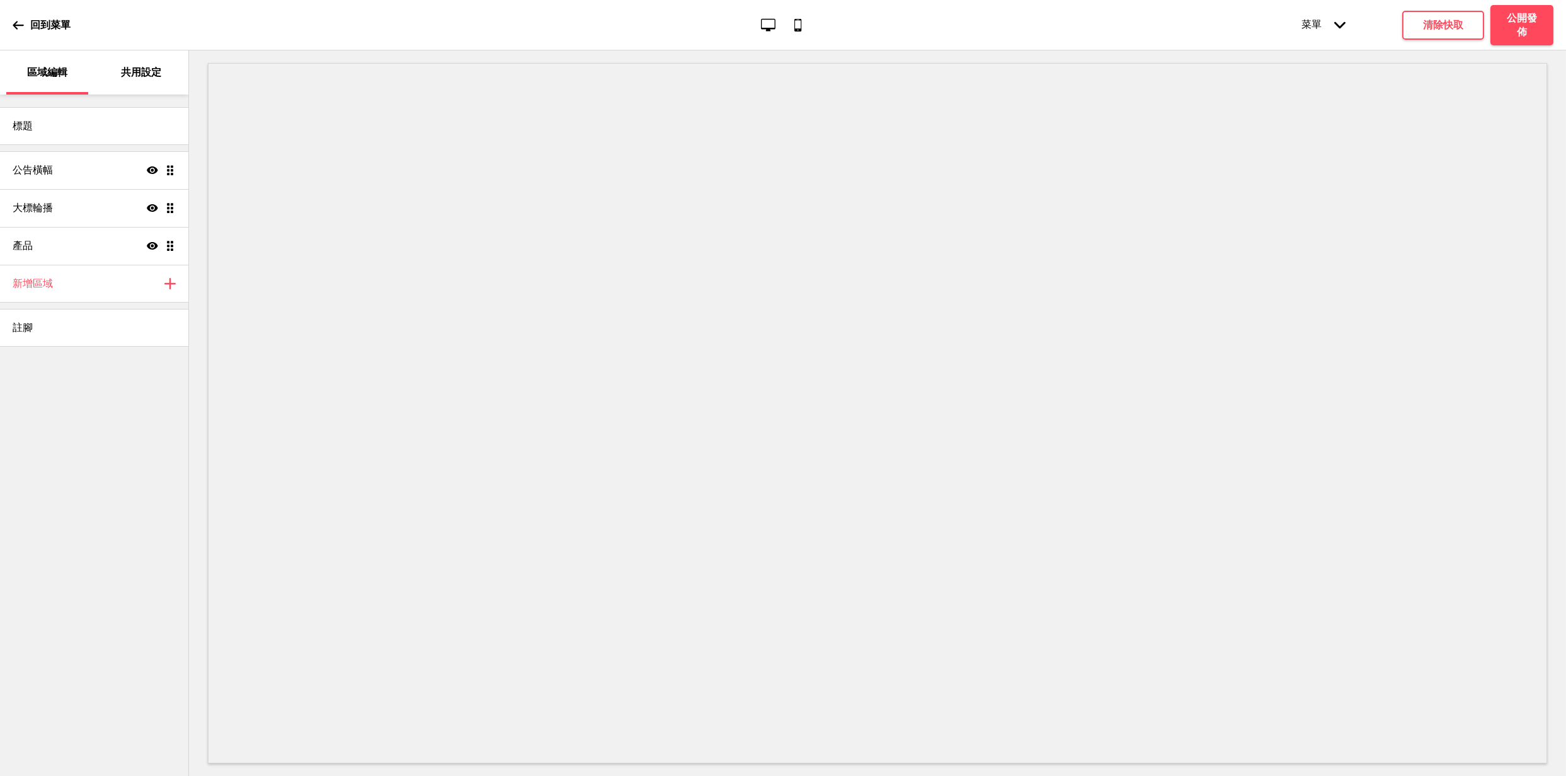
click at [125, 75] on p "共用設定" at bounding box center [141, 73] width 40 height 14
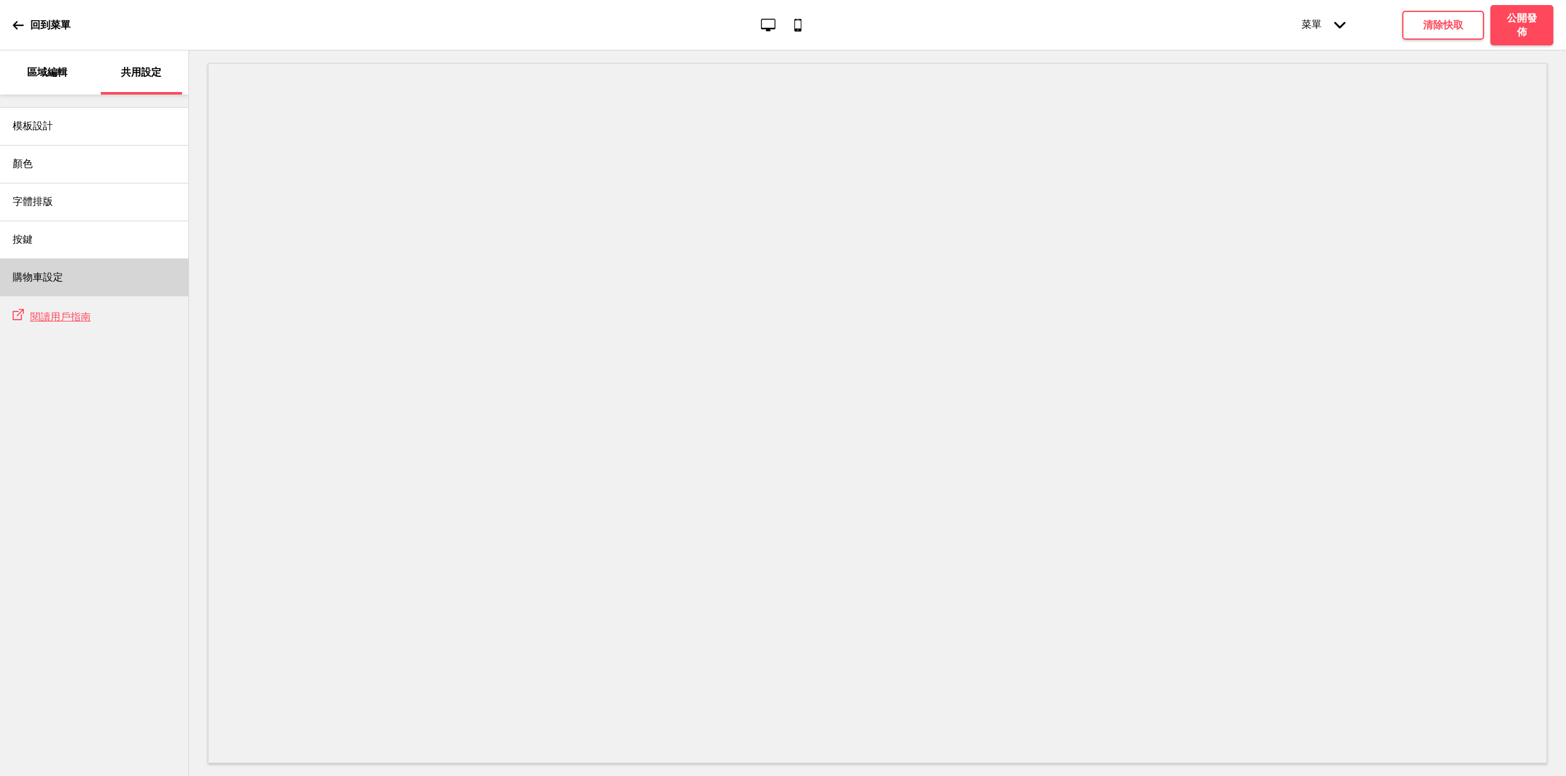
click at [54, 277] on h4 "購物車設定" at bounding box center [38, 277] width 50 height 14
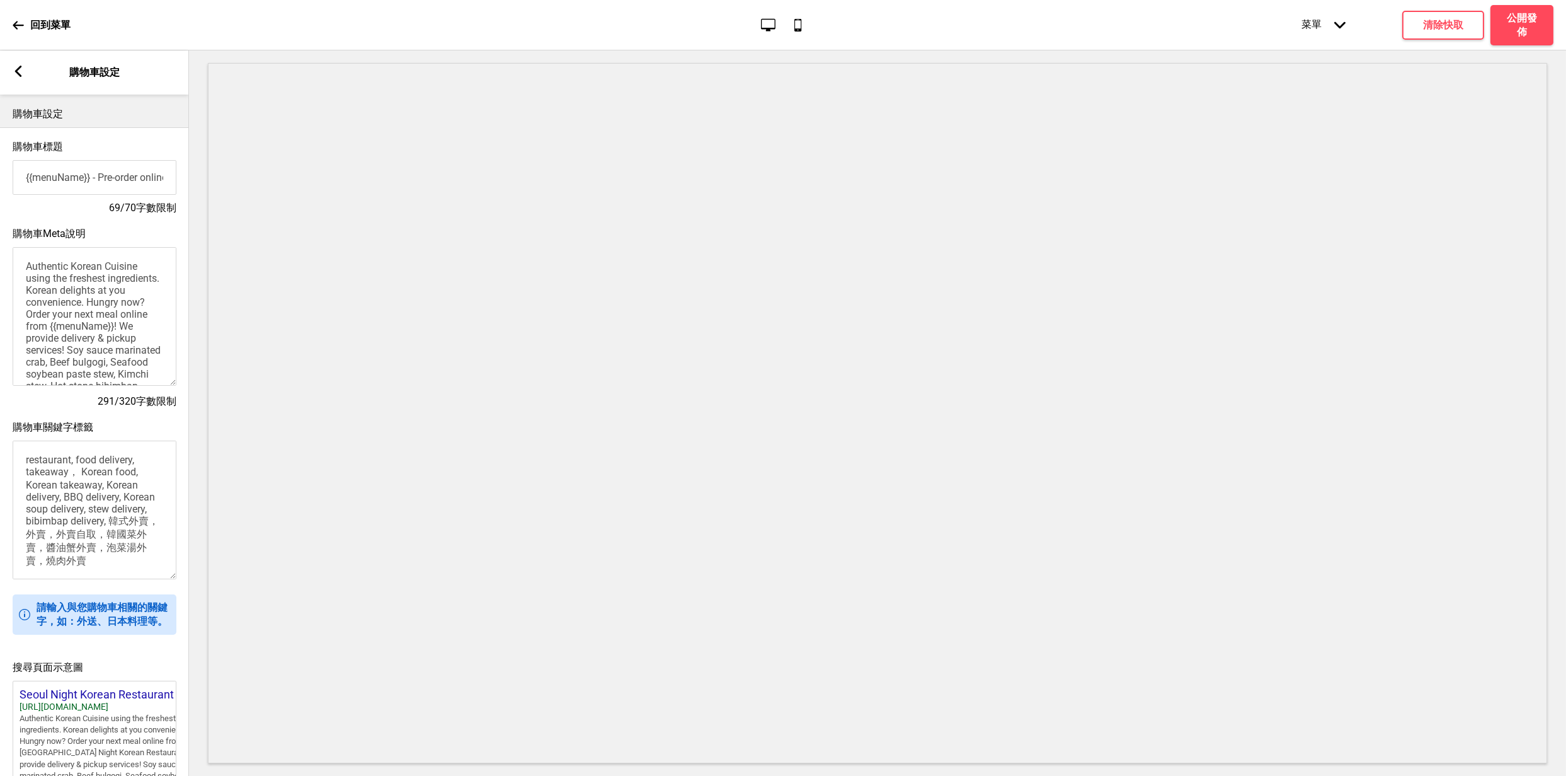
click at [16, 72] on icon at bounding box center [18, 71] width 7 height 11
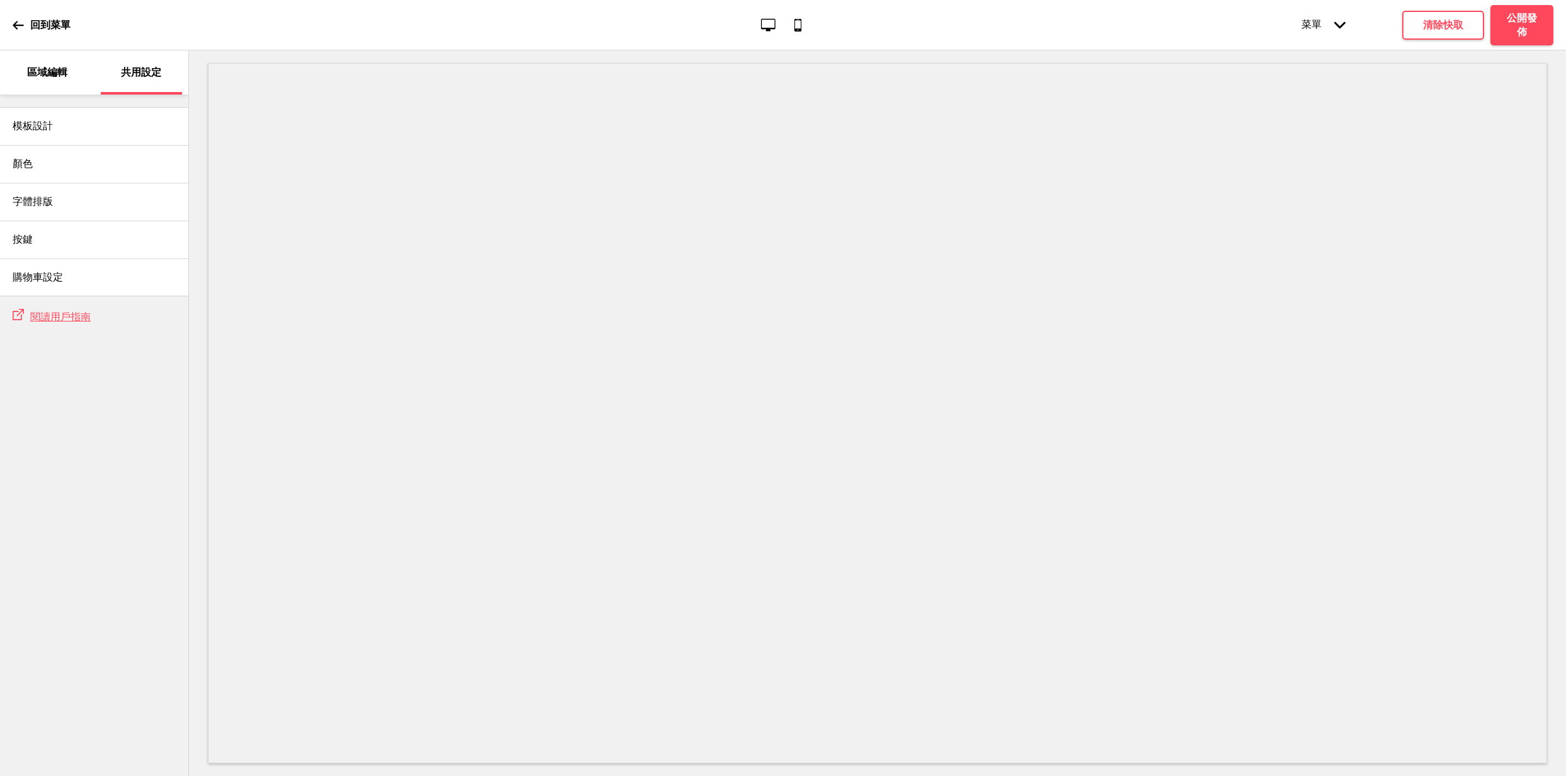
click at [52, 71] on p "區域編輯" at bounding box center [47, 73] width 40 height 14
click at [39, 25] on p "回到菜單" at bounding box center [50, 25] width 40 height 14
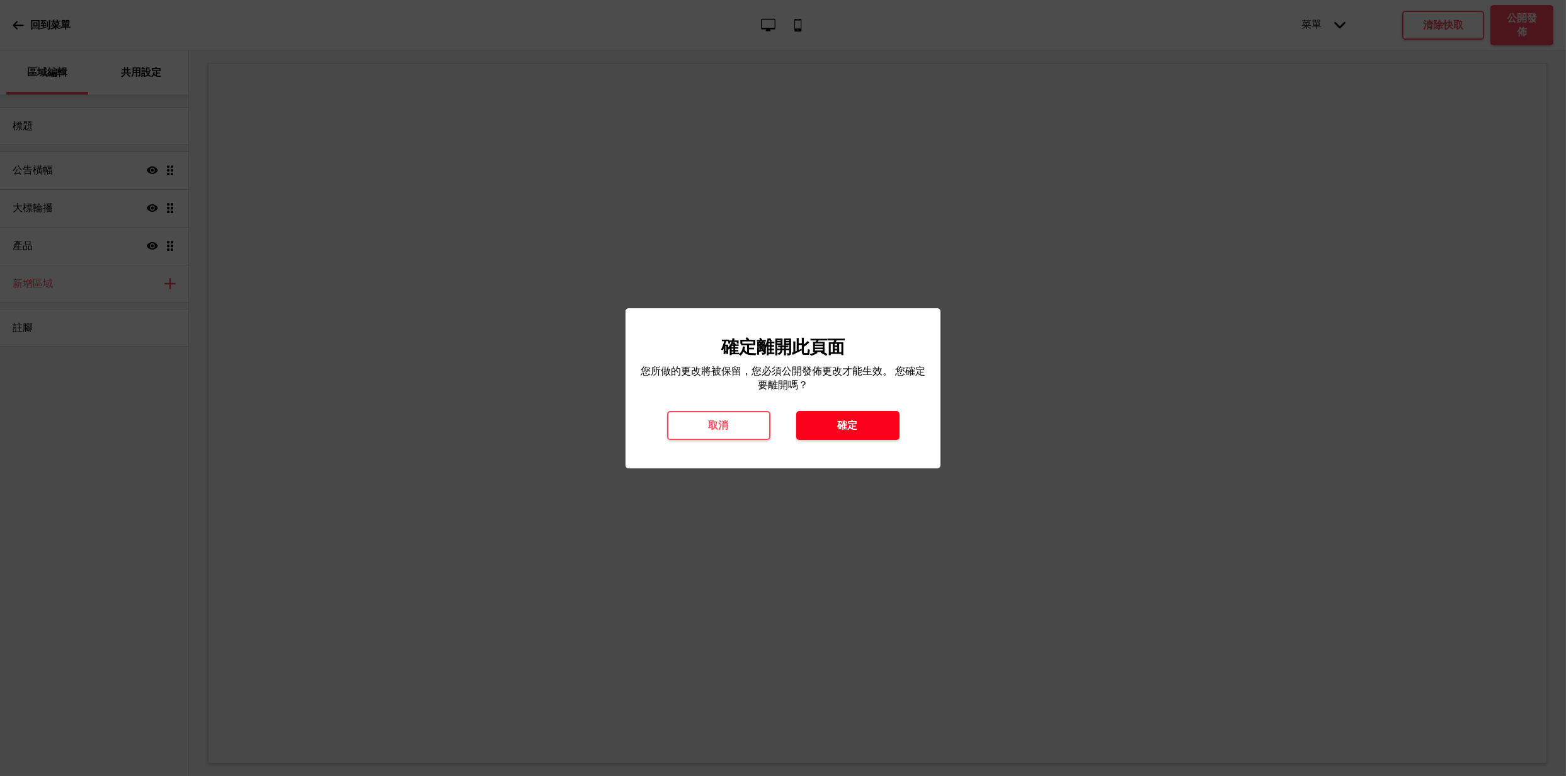
click at [828, 425] on button "確定" at bounding box center [847, 425] width 103 height 29
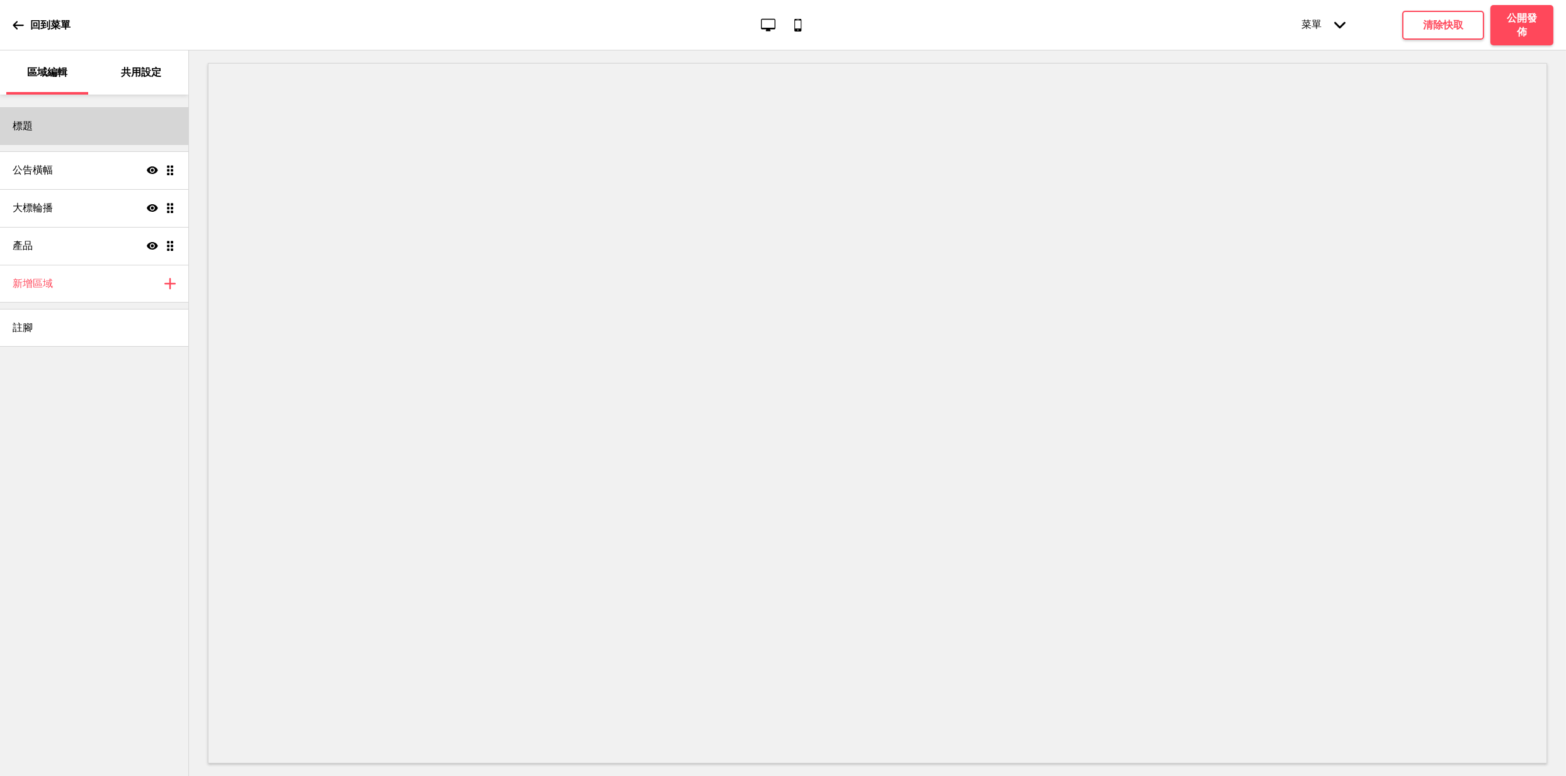
click at [57, 109] on div "標題" at bounding box center [94, 126] width 188 height 38
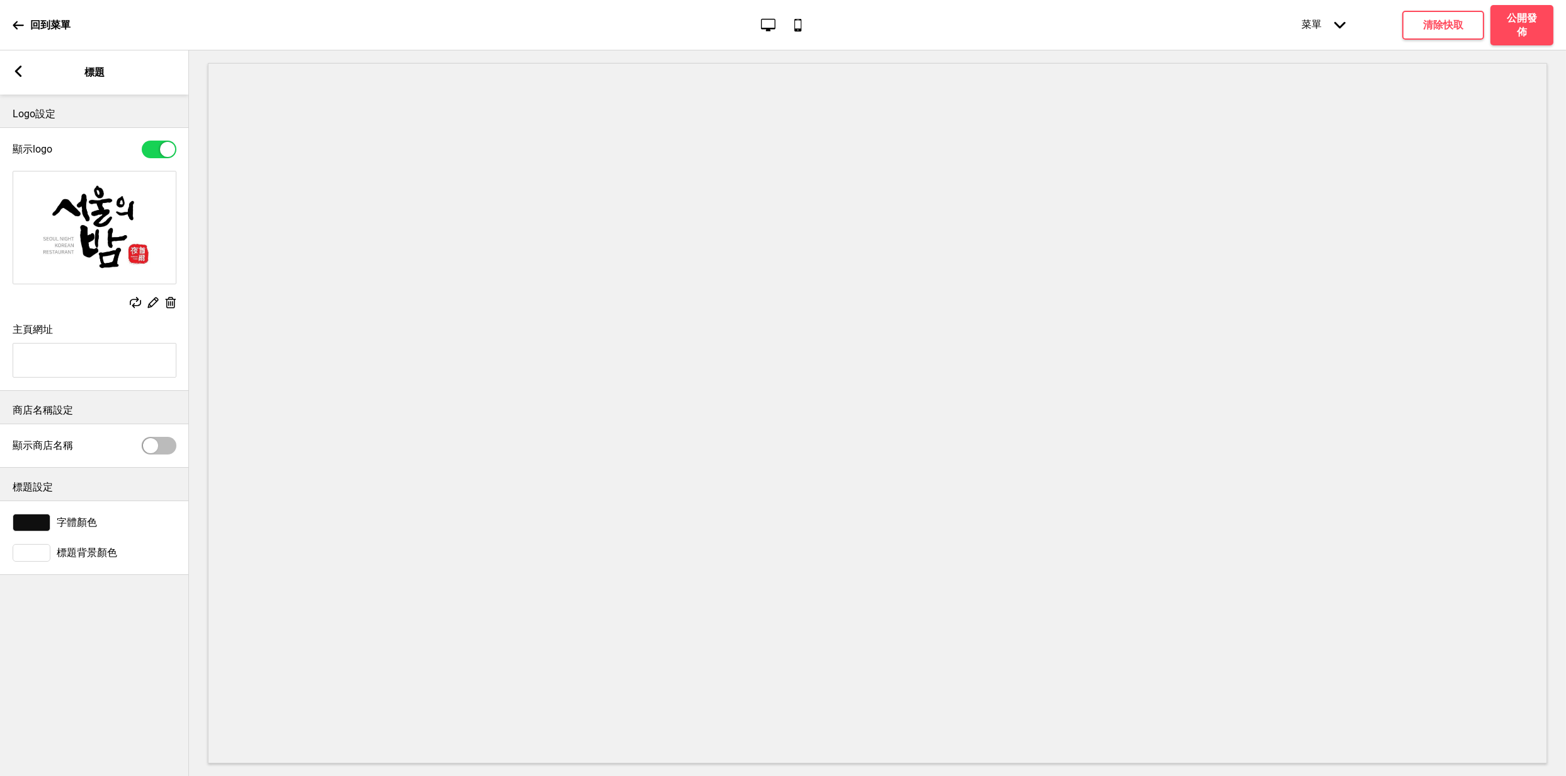
click at [23, 25] on icon at bounding box center [18, 25] width 11 height 8
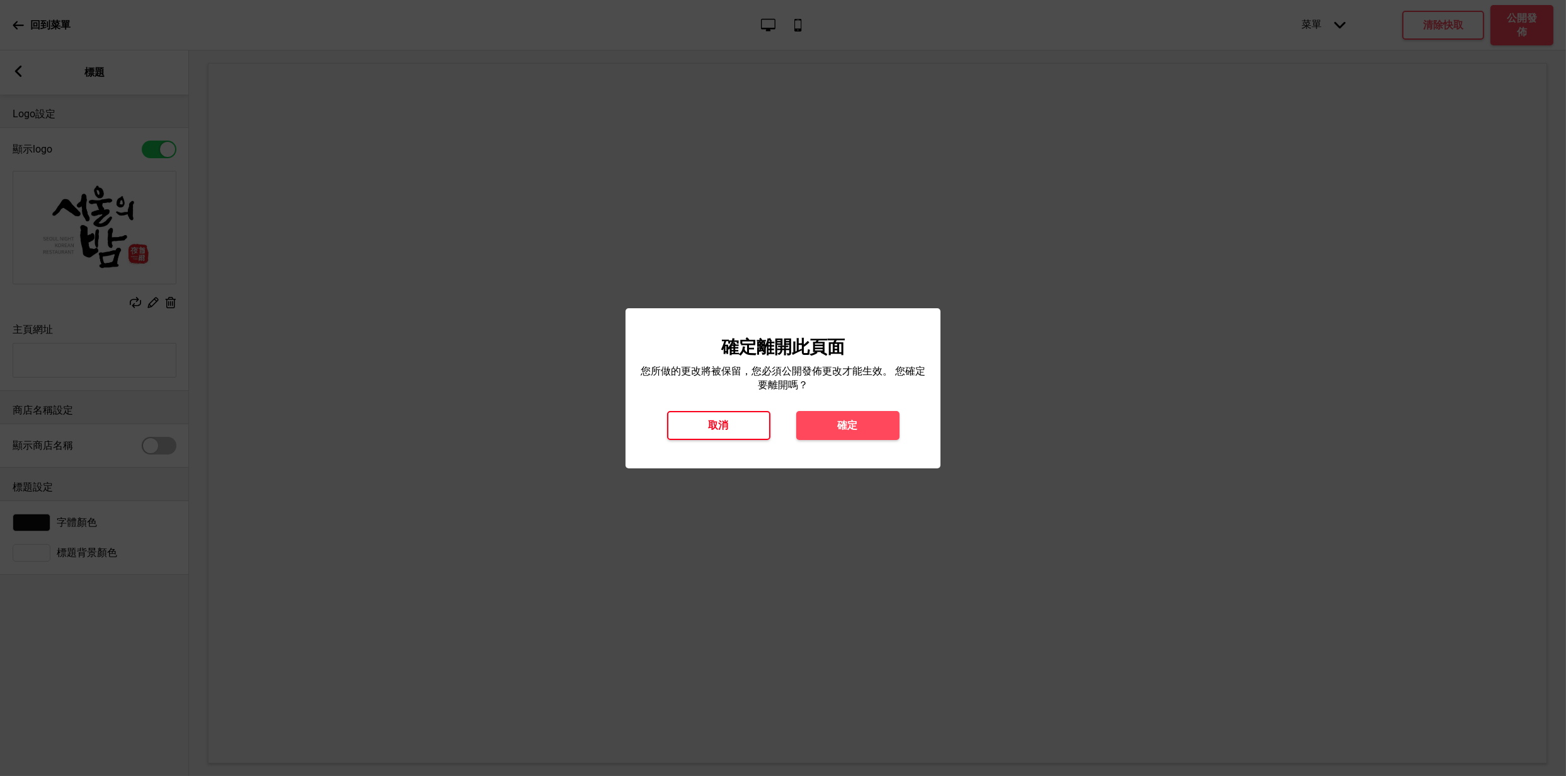
click at [747, 435] on button "取消" at bounding box center [718, 425] width 103 height 29
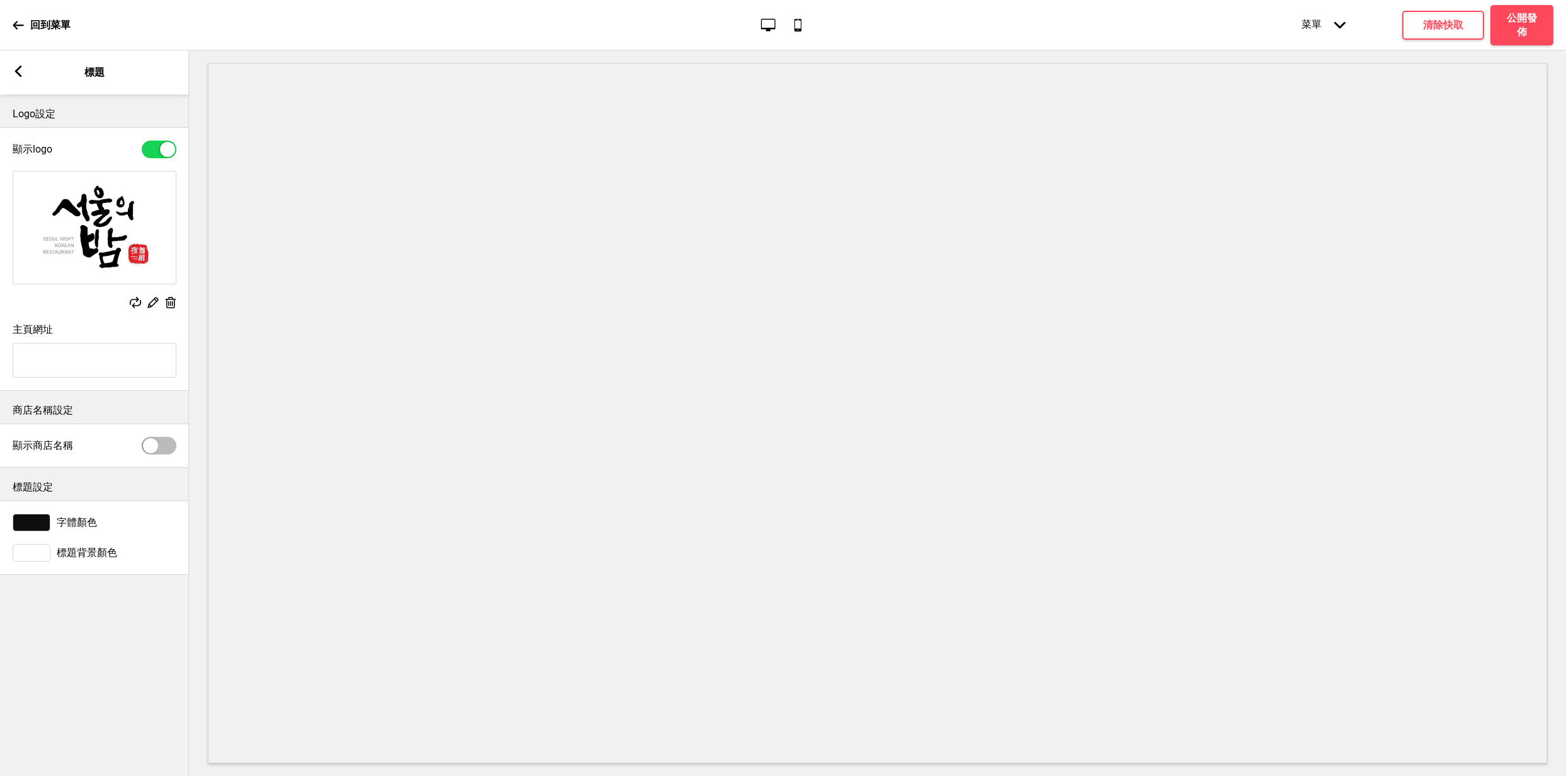
click at [23, 73] on rect at bounding box center [18, 71] width 11 height 11
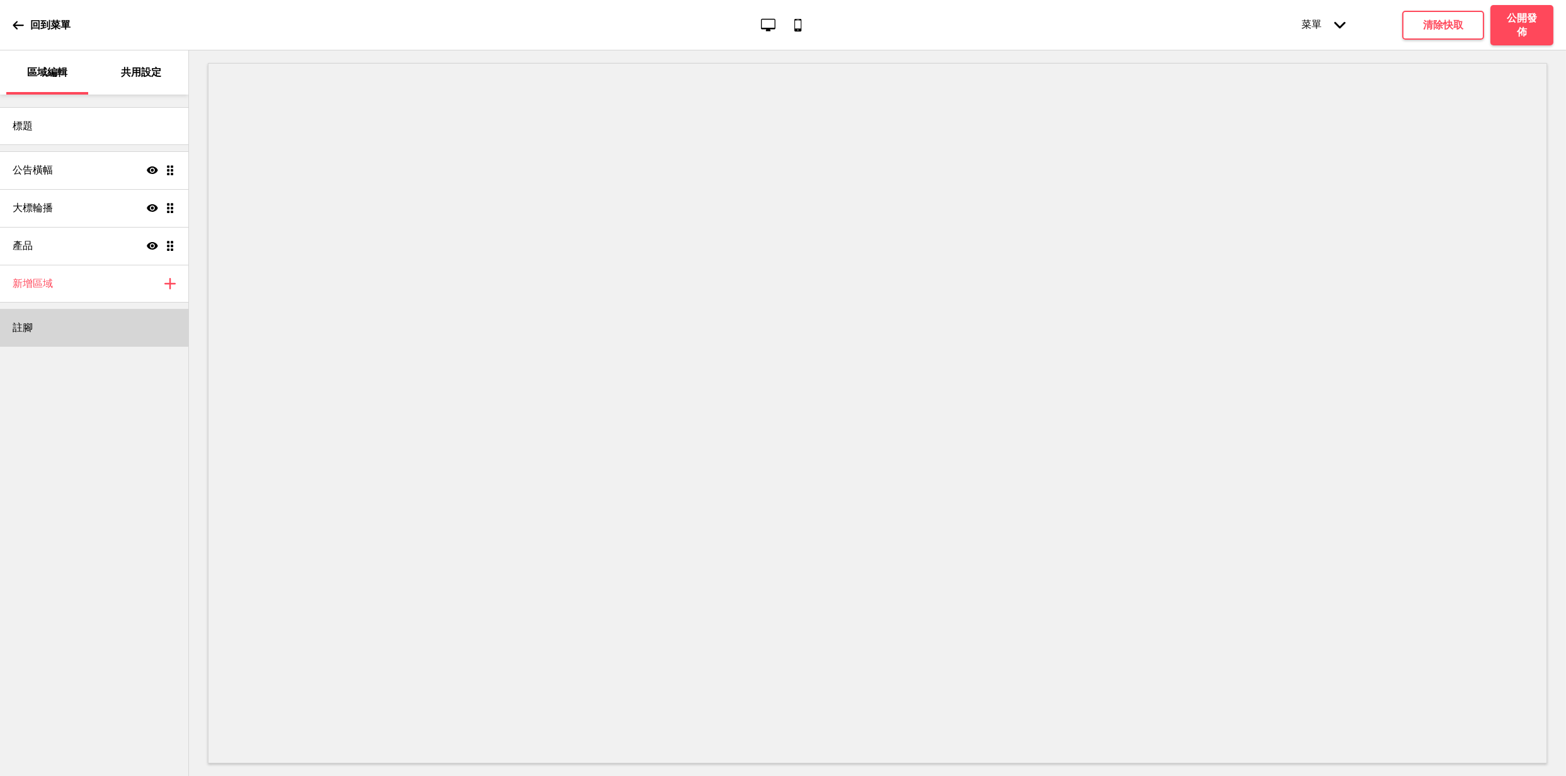
click at [134, 330] on div "註腳" at bounding box center [94, 328] width 188 height 38
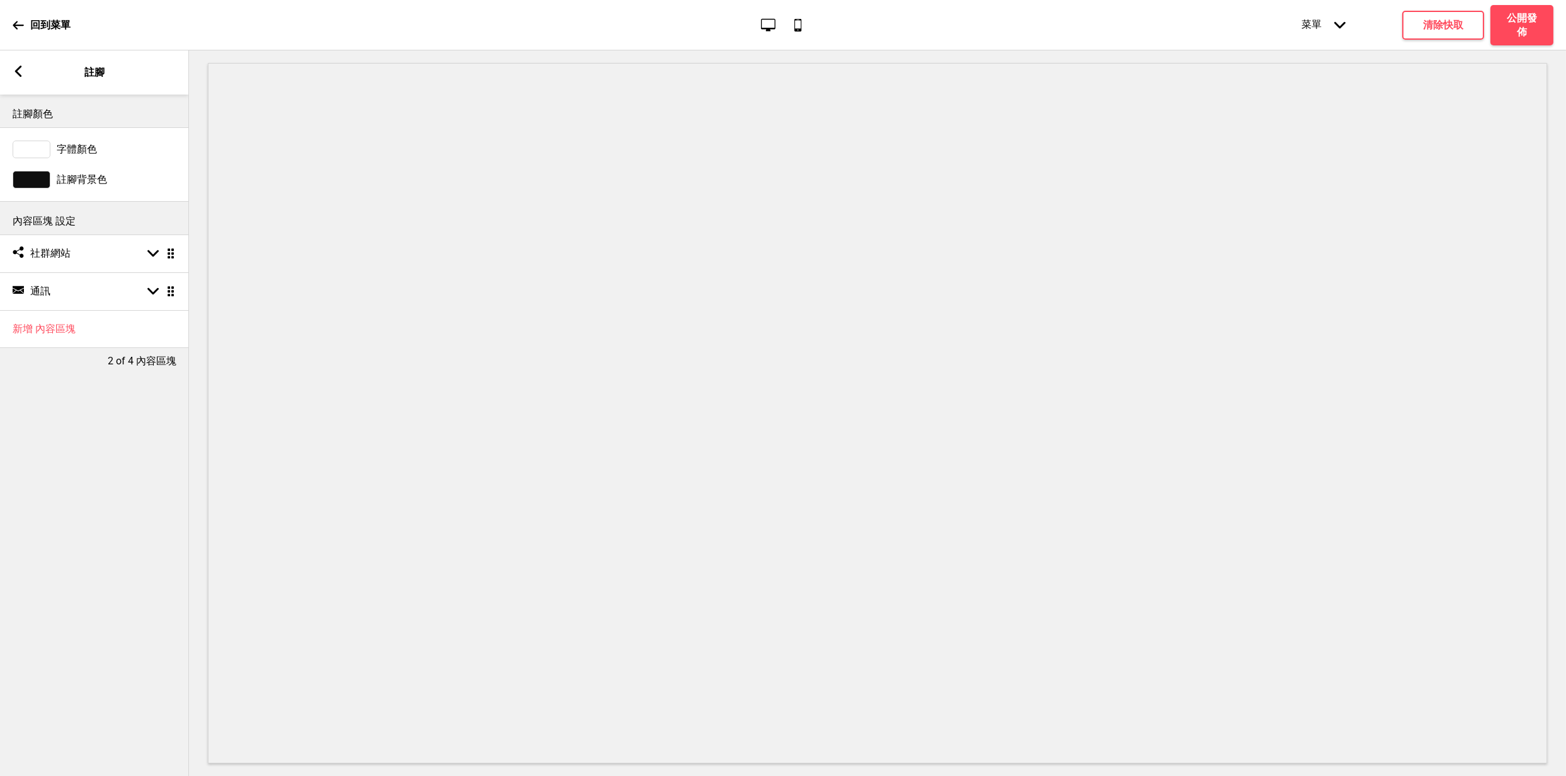
click at [86, 81] on div "箭頭left 註腳" at bounding box center [94, 72] width 189 height 44
click at [16, 71] on icon at bounding box center [18, 71] width 7 height 11
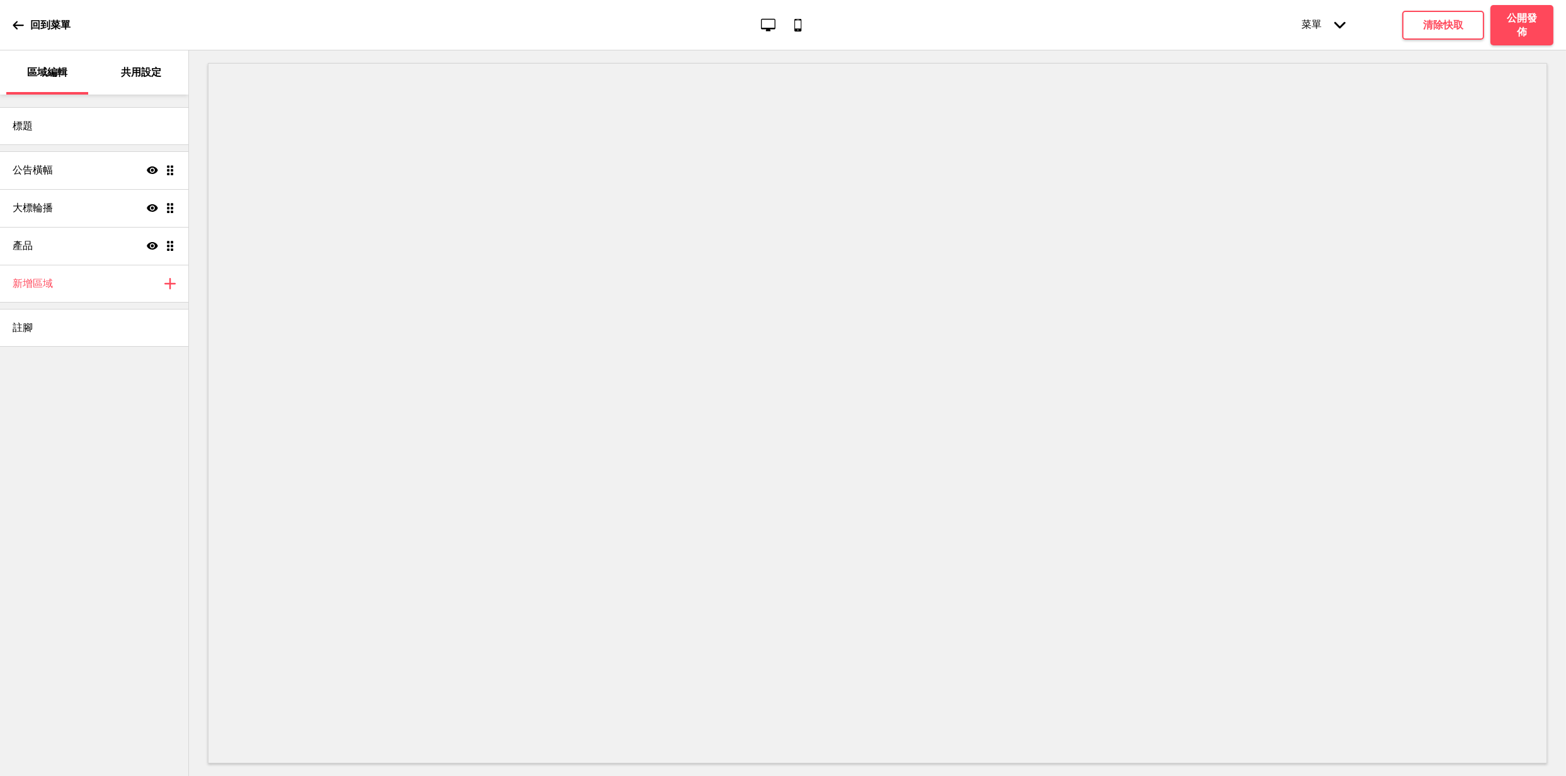
click at [137, 78] on p "共用設定" at bounding box center [141, 73] width 40 height 14
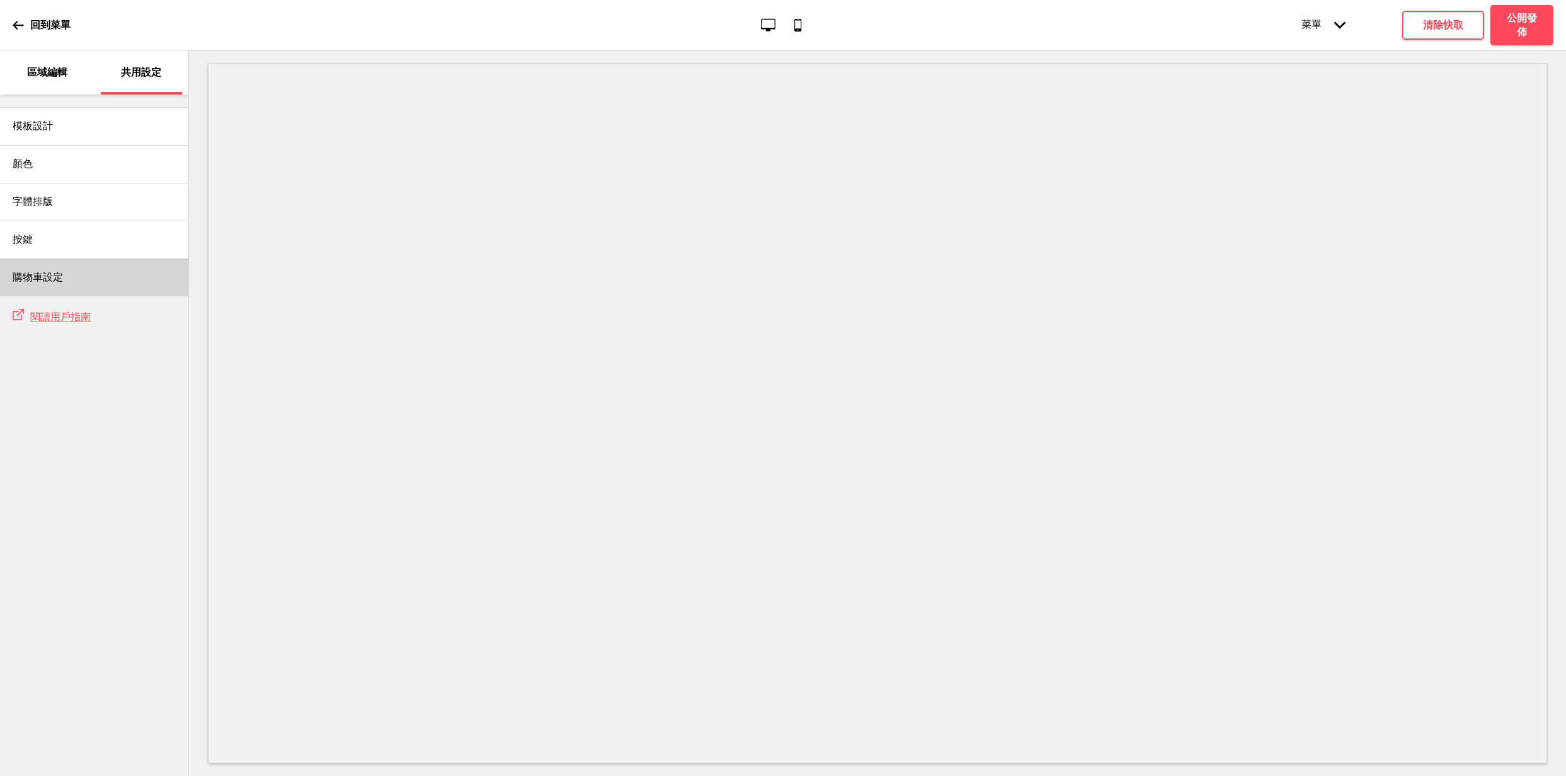
click at [90, 273] on div "購物車設定" at bounding box center [94, 277] width 188 height 38
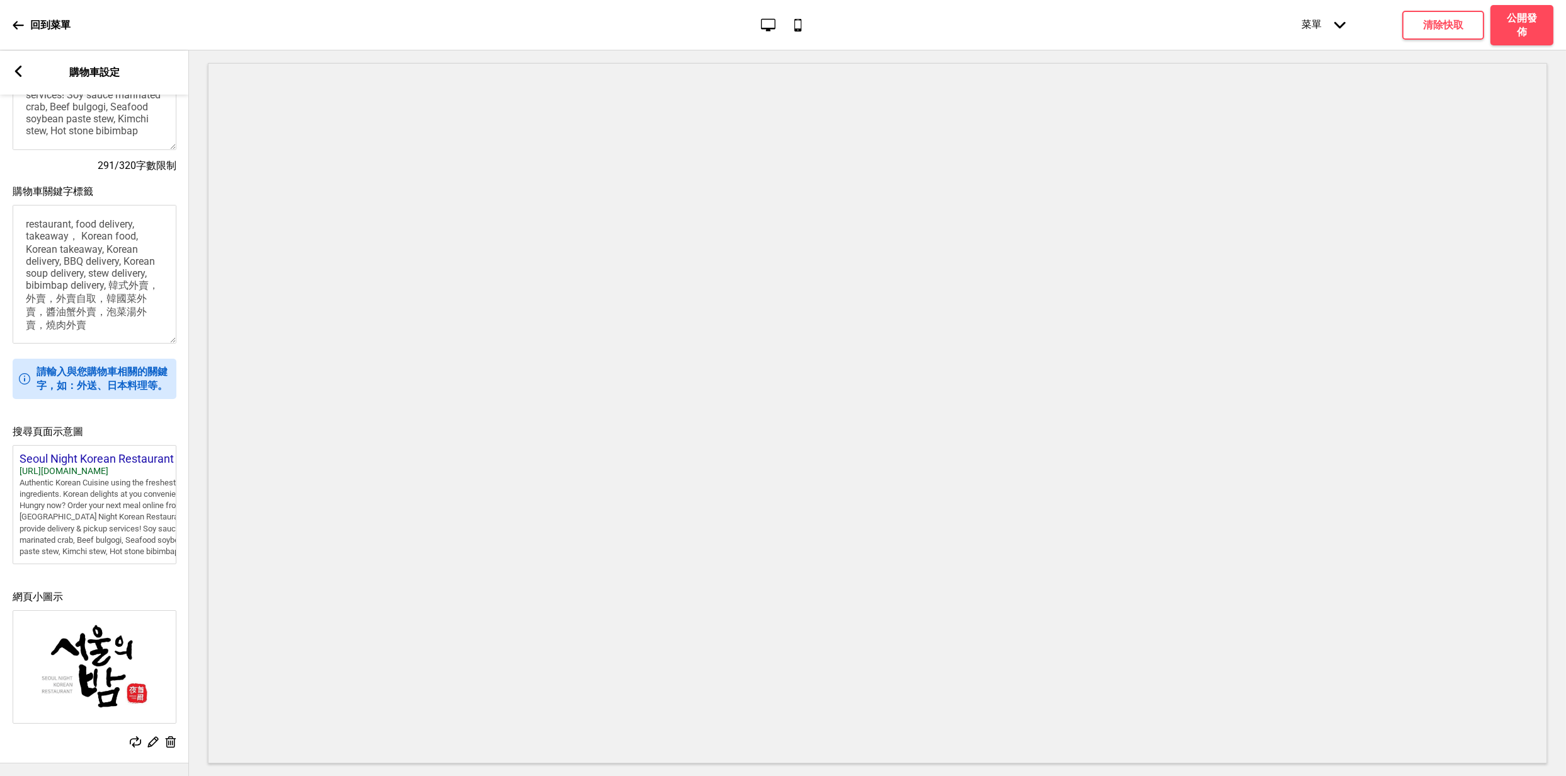
scroll to position [258, 0]
click at [28, 19] on div "回到菜單" at bounding box center [42, 25] width 58 height 34
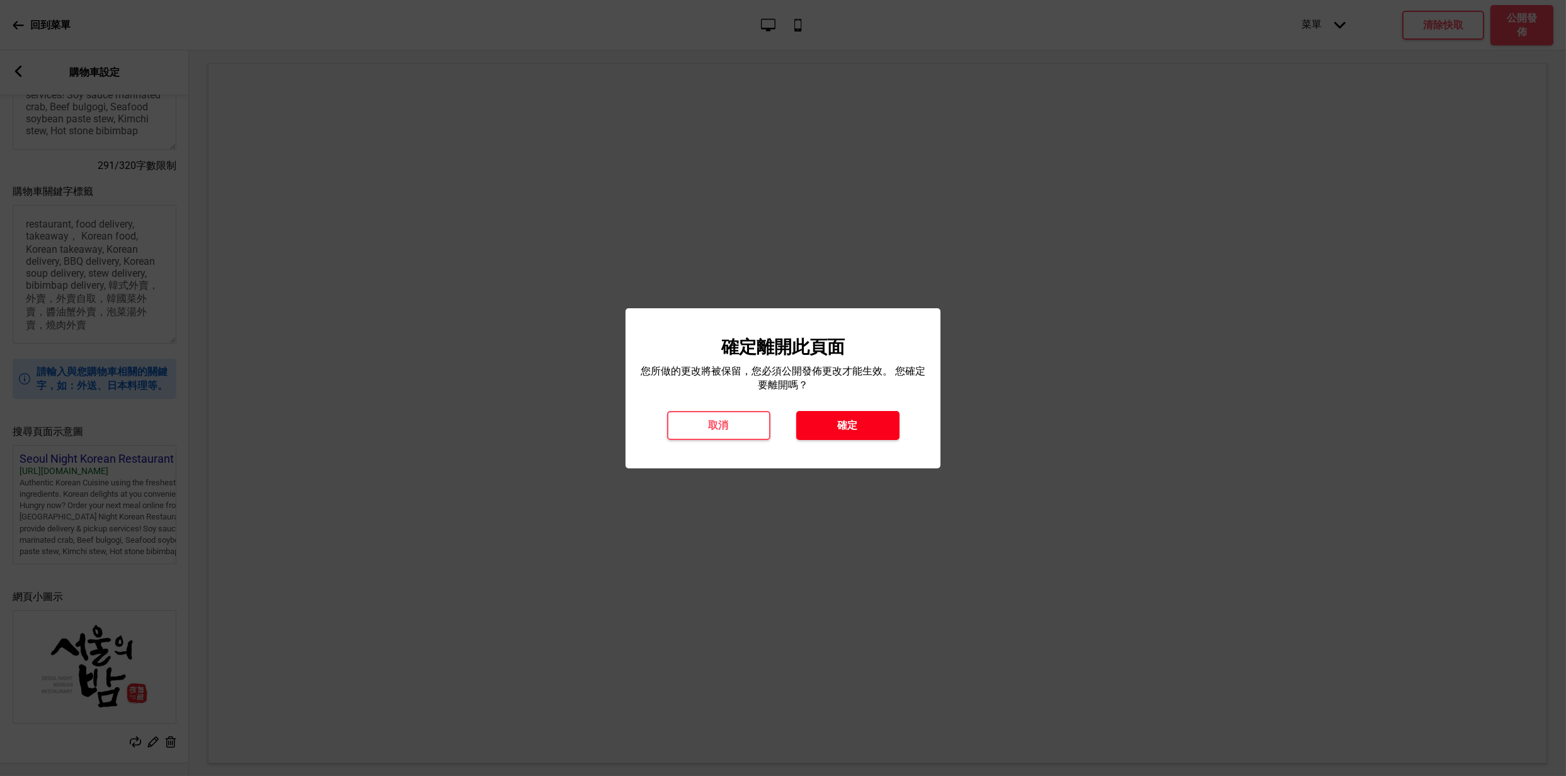
click at [825, 423] on button "確定" at bounding box center [847, 425] width 103 height 29
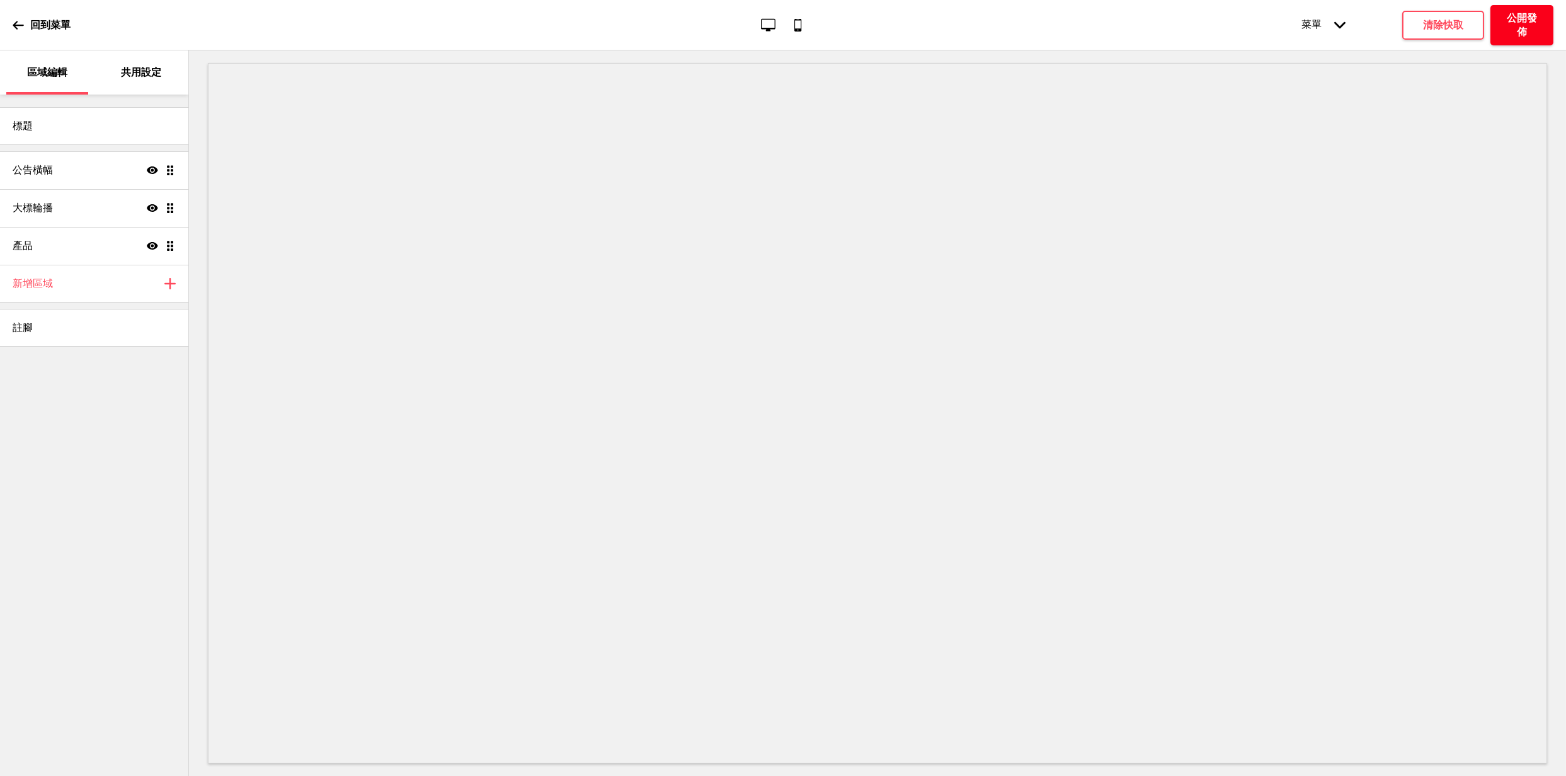
click at [1526, 19] on h4 "公開發佈" at bounding box center [1522, 25] width 38 height 28
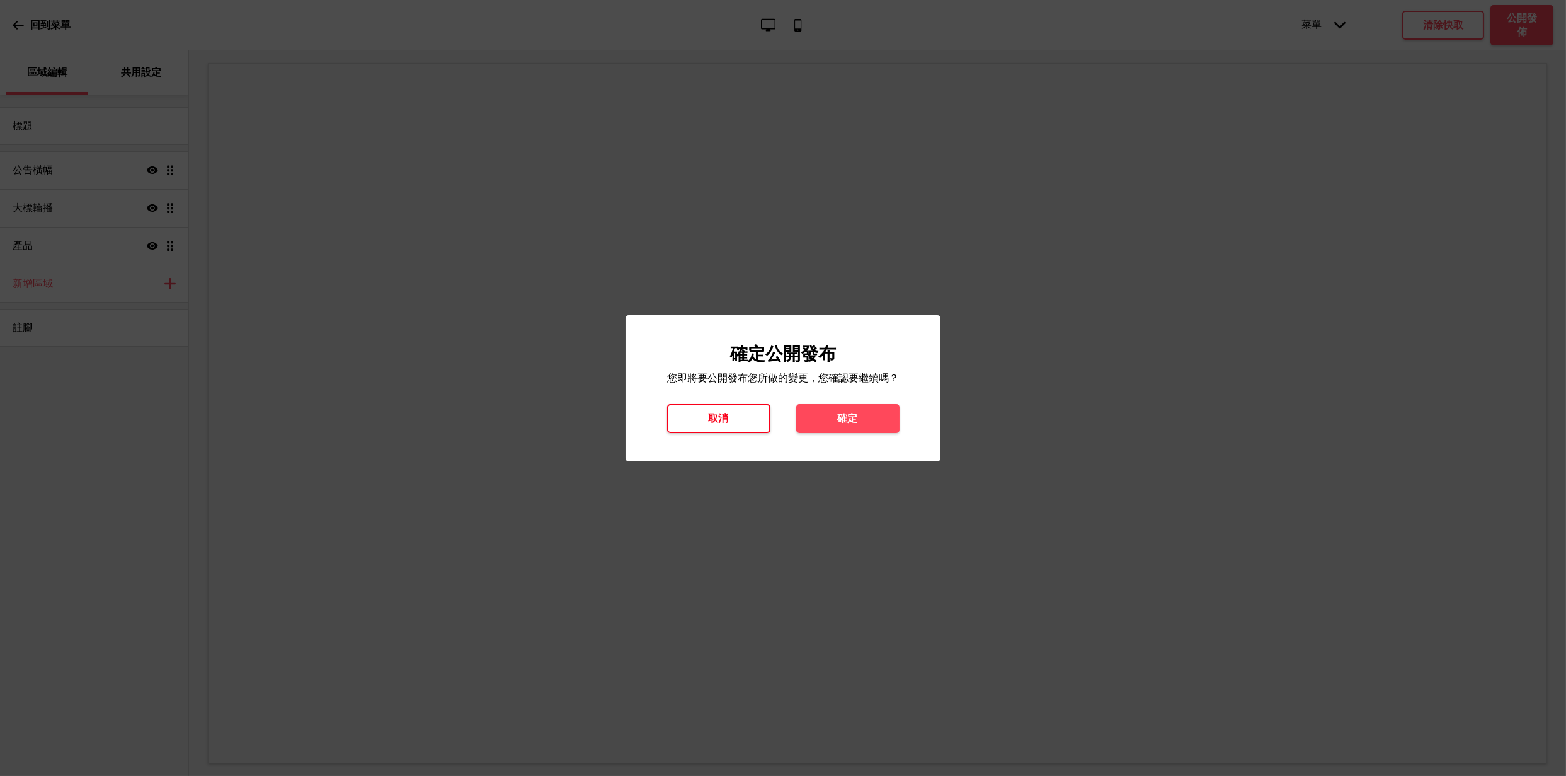
click at [762, 427] on button "取消" at bounding box center [718, 418] width 103 height 29
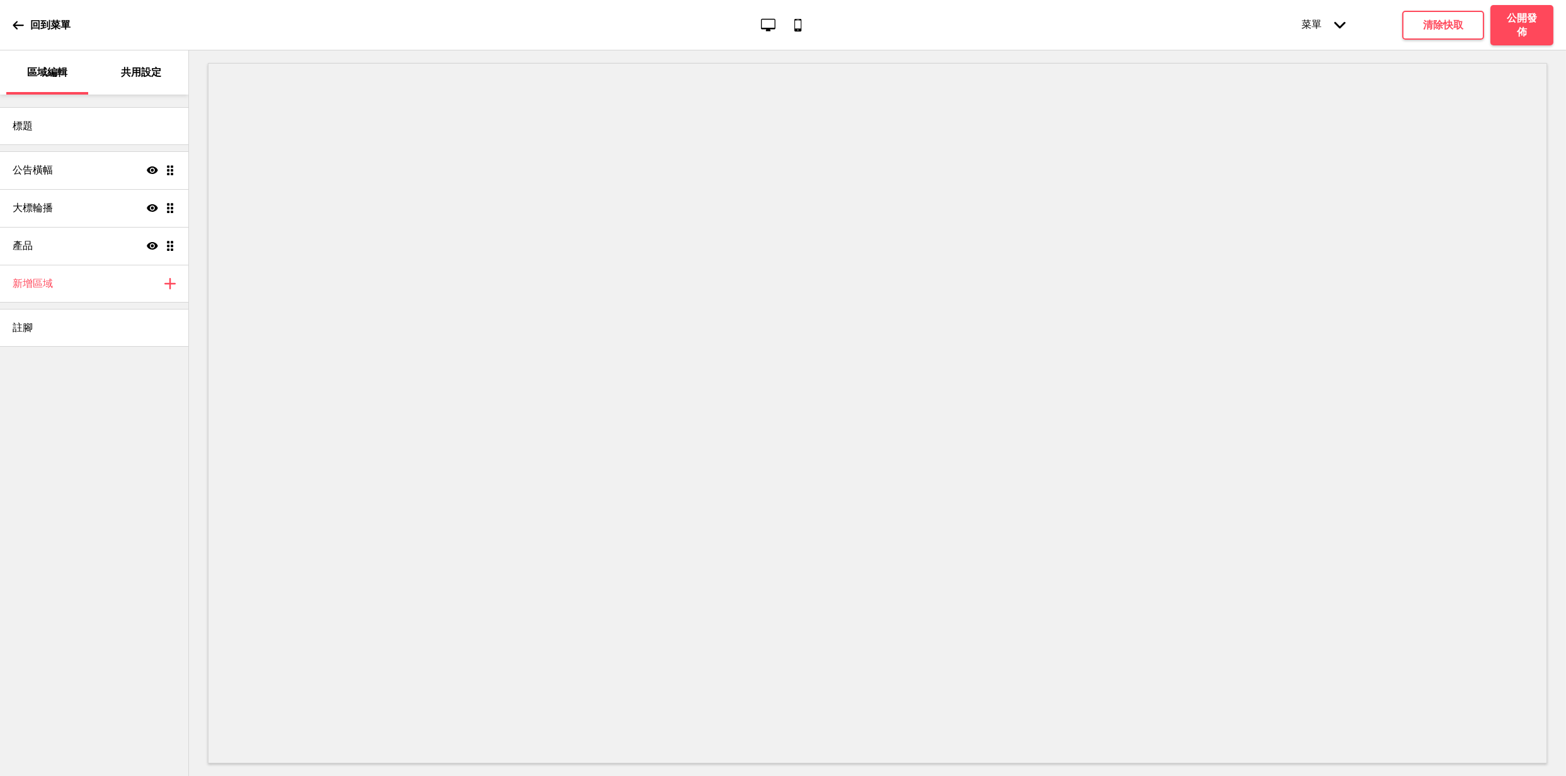
click at [1334, 28] on div "菜單 箭頭down" at bounding box center [1323, 25] width 69 height 38
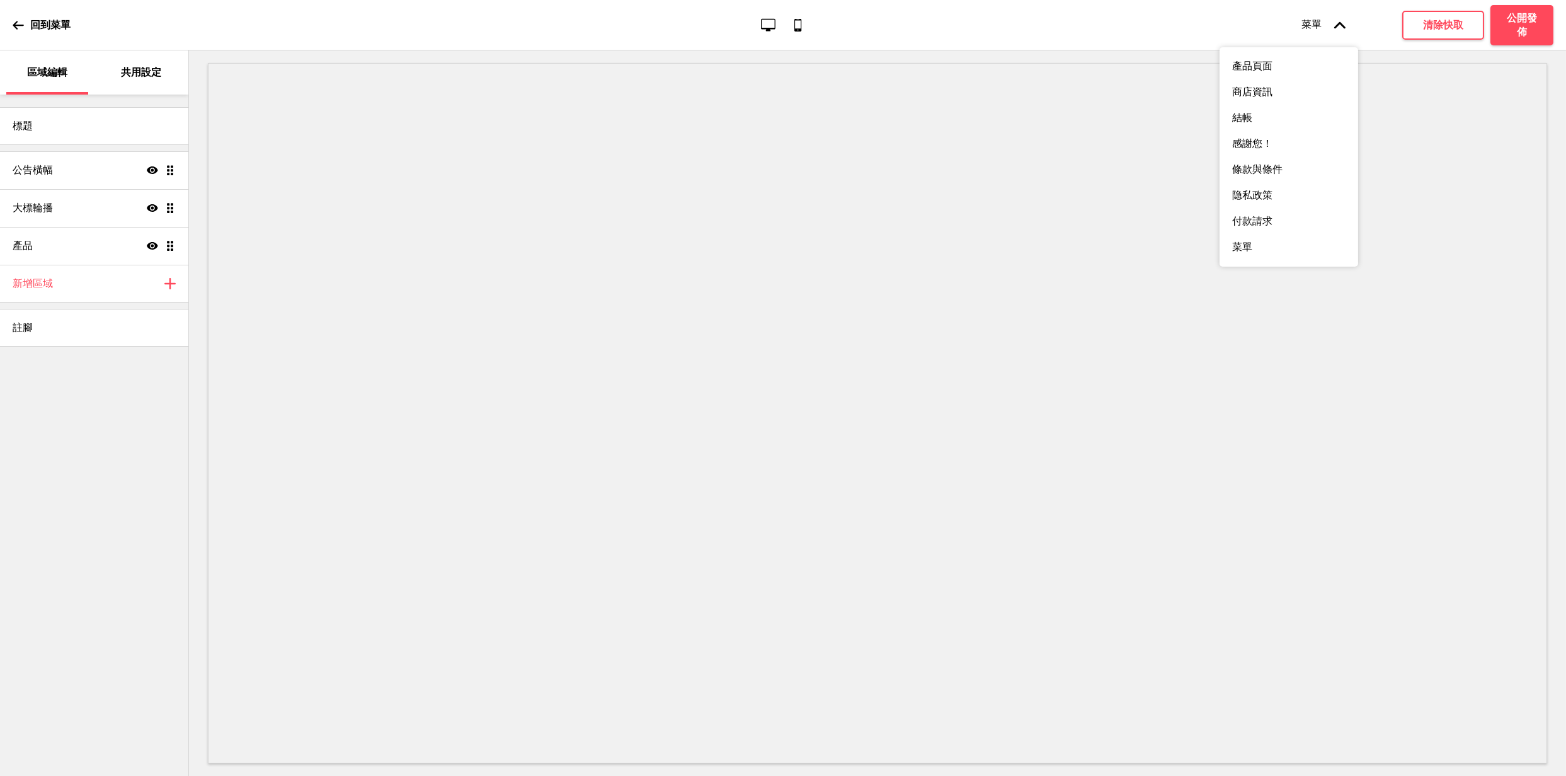
click at [1154, 16] on div "回到菜單 桌面 行動電話 菜單 箭頭up 產品頁面 商店資訊 結帳 感謝您！ 條款與條件 隐私政策 付款請求 菜單 清除快取 公開發佈" at bounding box center [783, 25] width 1566 height 50
